Goal: Task Accomplishment & Management: Complete application form

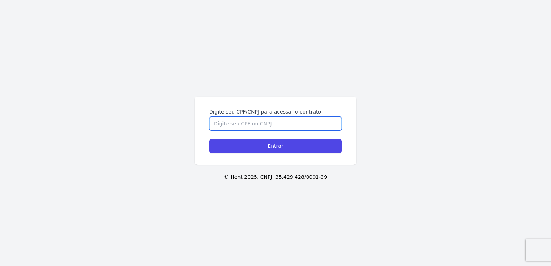
click at [303, 122] on input "Digite seu CPF/CNPJ para acessar o contrato" at bounding box center [275, 124] width 133 height 14
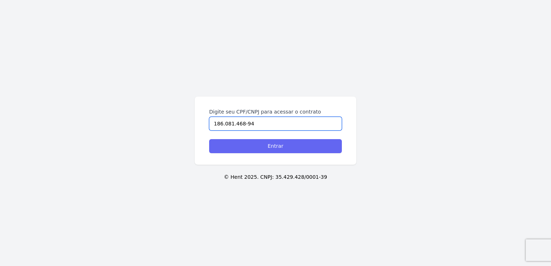
type input "186.081.468-94"
click at [295, 145] on input "Entrar" at bounding box center [275, 146] width 133 height 14
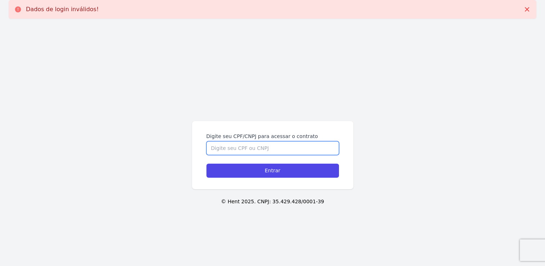
click at [295, 145] on input "Digite seu CPF/CNPJ para acessar o contrato" at bounding box center [273, 148] width 133 height 14
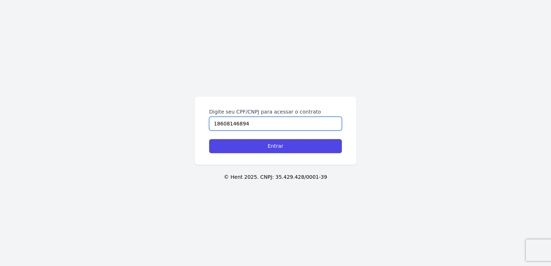
type input "18608146894"
click at [209, 139] on input "Entrar" at bounding box center [275, 146] width 133 height 14
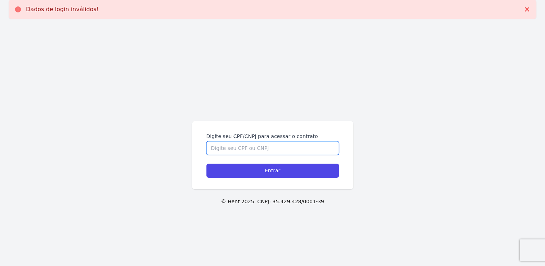
click at [295, 145] on input "Digite seu CPF/CNPJ para acessar o contrato" at bounding box center [273, 148] width 133 height 14
type input "18608146894"
click at [207, 164] on input "Entrar" at bounding box center [273, 171] width 133 height 14
click at [286, 149] on input "Digite seu CPF/CNPJ para acessar o contrato" at bounding box center [273, 148] width 133 height 14
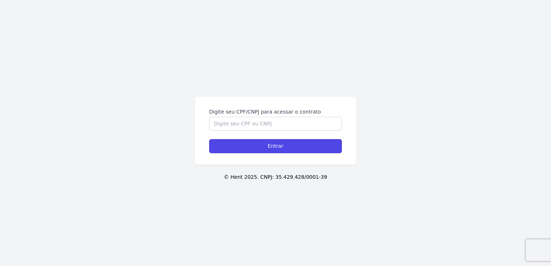
click at [285, 147] on input "Entrar" at bounding box center [275, 146] width 133 height 14
click at [287, 123] on input "Digite seu CPF/CNPJ para acessar o contrato" at bounding box center [275, 124] width 133 height 14
type input "186.081.468-94"
click at [209, 139] on input "Entrar" at bounding box center [275, 146] width 133 height 14
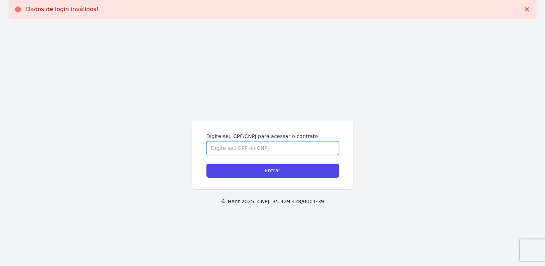
click at [281, 144] on input "Digite seu CPF/CNPJ para acessar o contrato" at bounding box center [273, 148] width 133 height 14
type input "18608146894"
click at [207, 164] on input "Entrar" at bounding box center [273, 171] width 133 height 14
click at [276, 142] on input "Digite seu CPF/CNPJ para acessar o contrato" at bounding box center [273, 148] width 133 height 14
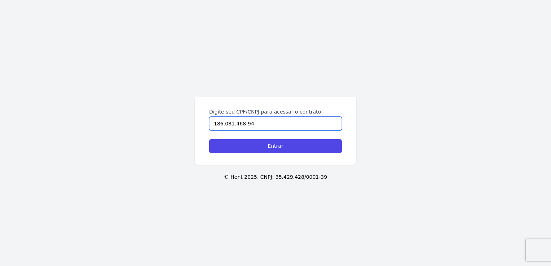
type input "186.081.468-94"
click at [209, 139] on input "Entrar" at bounding box center [275, 146] width 133 height 14
